Goal: Information Seeking & Learning: Find specific fact

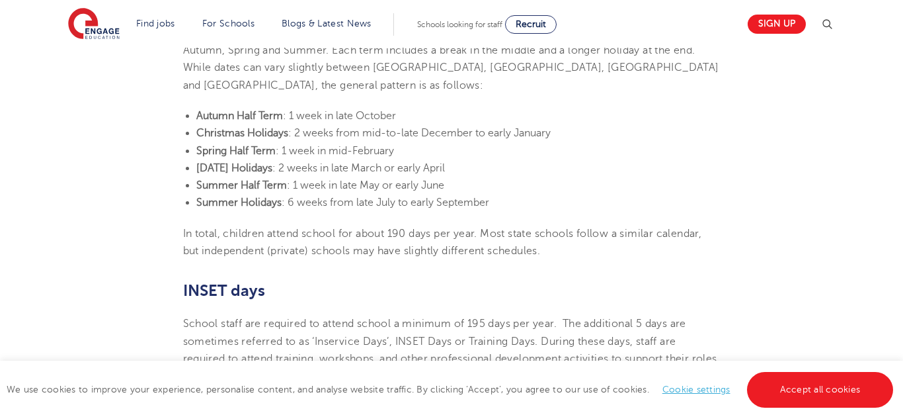
scroll to position [571, 0]
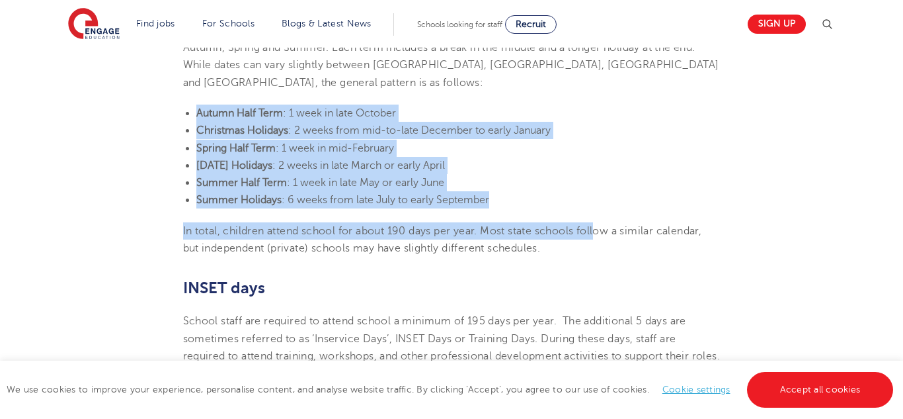
drag, startPoint x: 196, startPoint y: 97, endPoint x: 602, endPoint y: 196, distance: 417.3
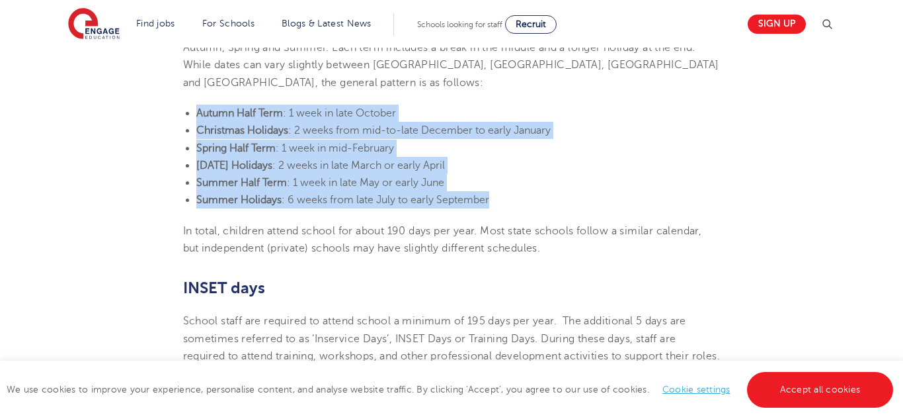
drag, startPoint x: 197, startPoint y: 95, endPoint x: 506, endPoint y: 186, distance: 322.0
click at [506, 186] on ul "Autumn Half Term : 1 week in late October Christmas Holidays : 2 weeks from mid…" at bounding box center [452, 156] width 538 height 104
copy ul "Autumn Half Term : 1 week in late October Christmas Holidays : 2 weeks from mid…"
